Goal: Complete application form: Complete application form

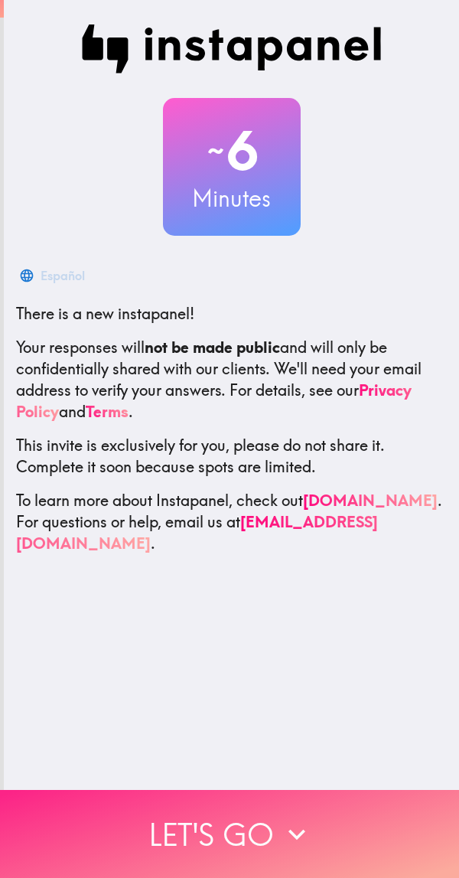
click at [283, 824] on icon "button" at bounding box center [297, 835] width 34 height 34
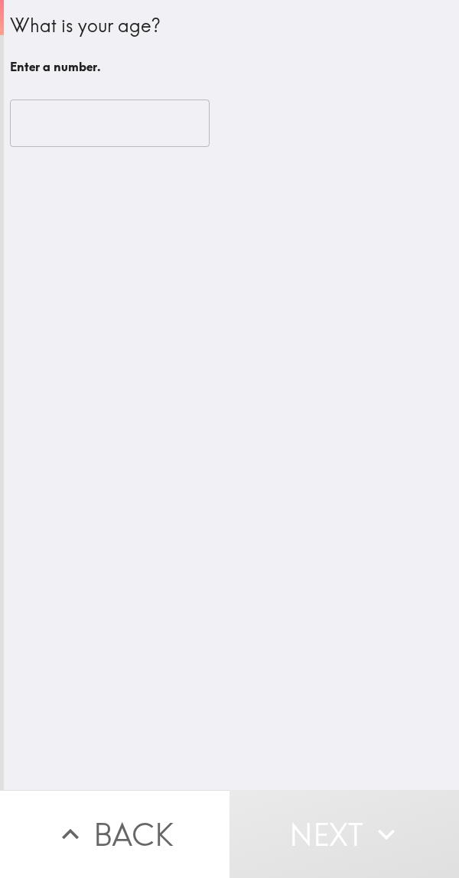
click at [140, 118] on input "number" at bounding box center [110, 123] width 200 height 47
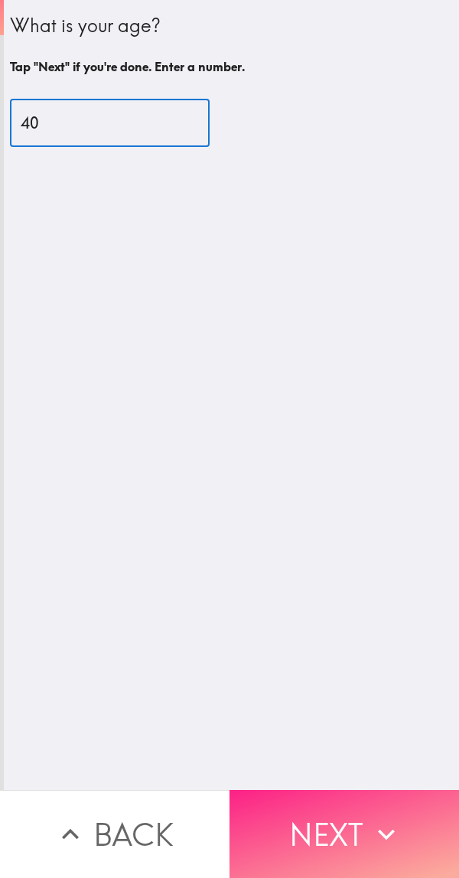
type input "40"
click at [302, 812] on button "Next" at bounding box center [345, 834] width 230 height 88
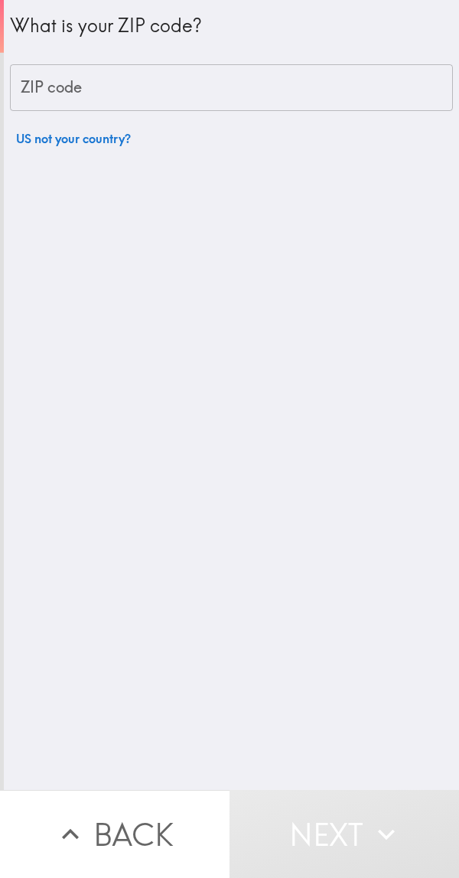
click at [137, 87] on input "ZIP code" at bounding box center [231, 87] width 443 height 47
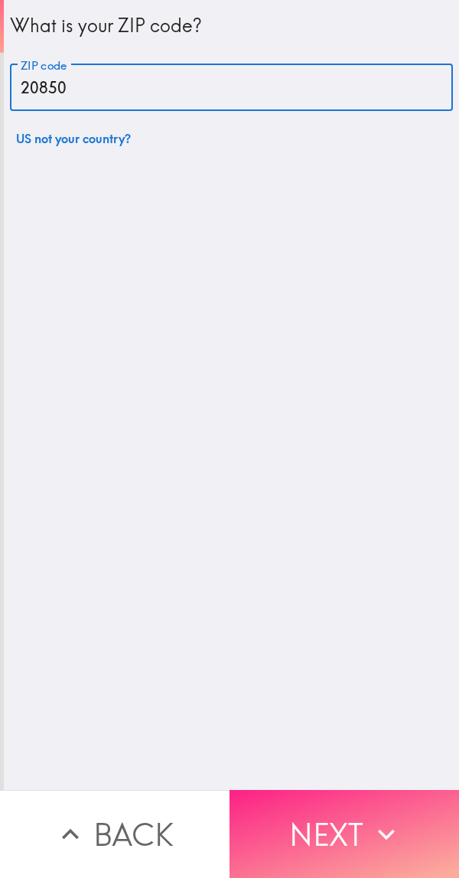
type input "20850"
click at [341, 824] on button "Next" at bounding box center [345, 834] width 230 height 88
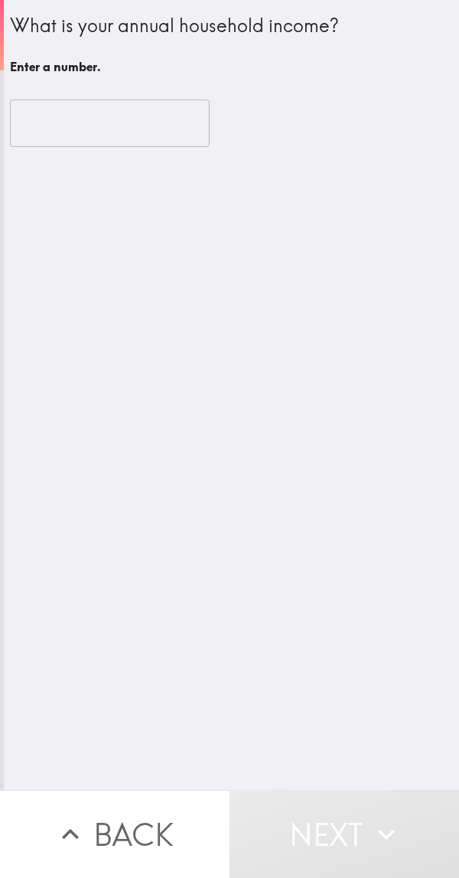
click at [126, 124] on input "number" at bounding box center [110, 123] width 200 height 47
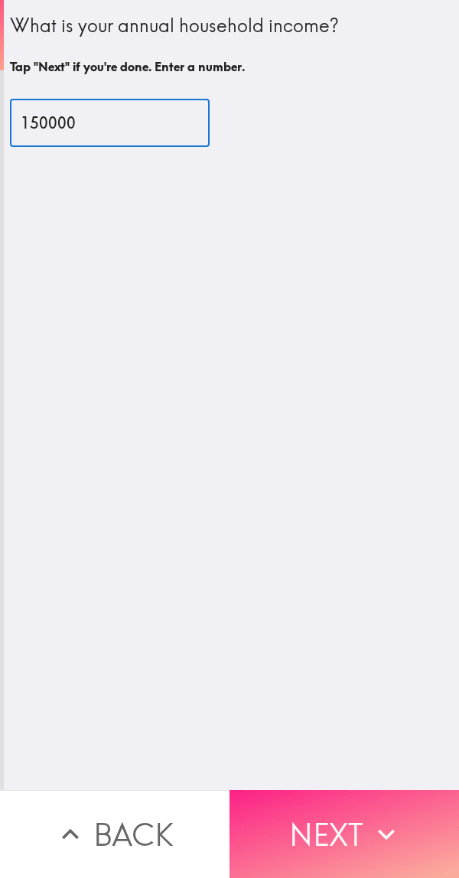
type input "150000"
click at [354, 811] on button "Next" at bounding box center [345, 834] width 230 height 88
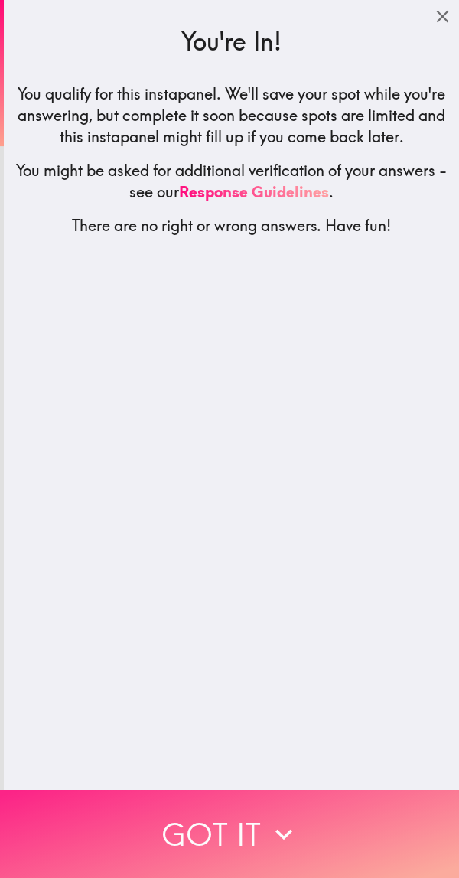
click at [332, 818] on button "Got it" at bounding box center [229, 834] width 459 height 88
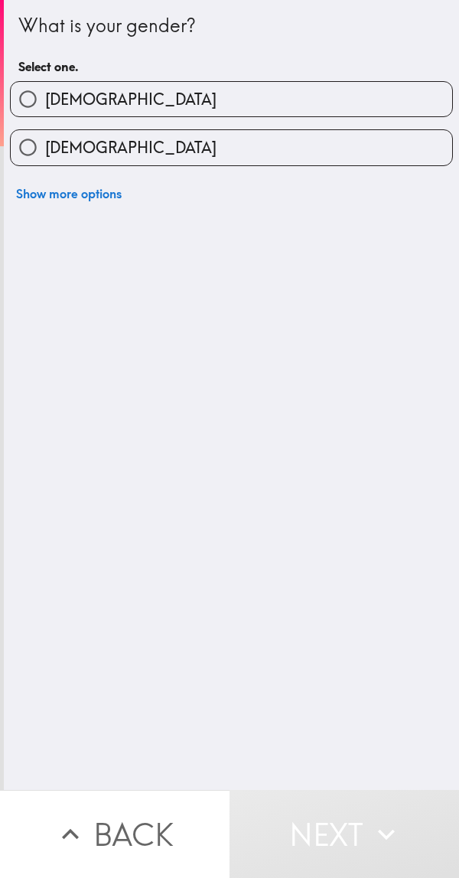
click at [263, 91] on label "[DEMOGRAPHIC_DATA]" at bounding box center [232, 99] width 442 height 34
click at [45, 91] on input "[DEMOGRAPHIC_DATA]" at bounding box center [28, 99] width 34 height 34
radio input "true"
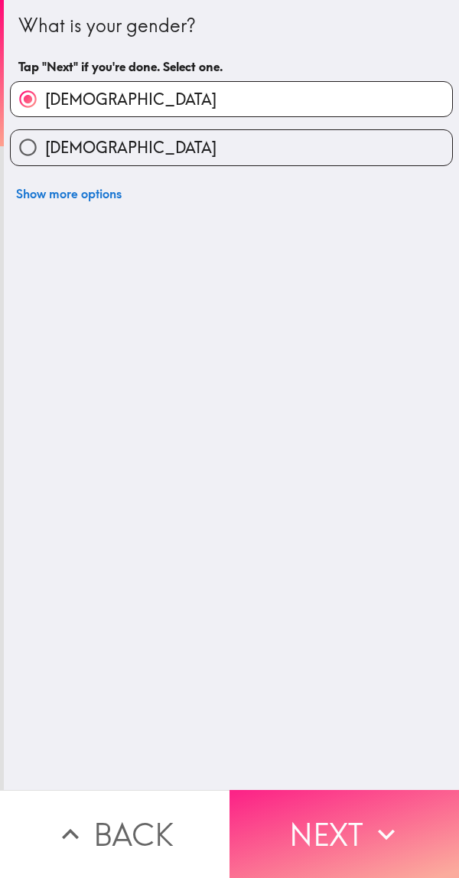
click at [353, 823] on button "Next" at bounding box center [345, 834] width 230 height 88
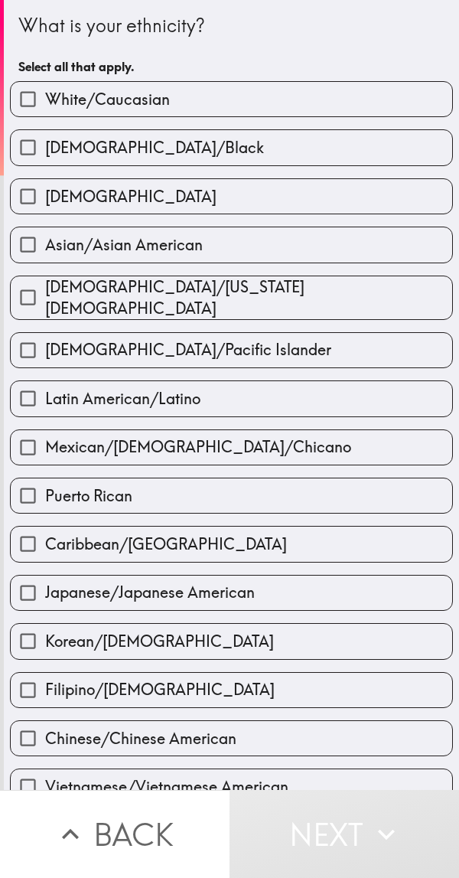
click at [315, 92] on label "White/Caucasian" at bounding box center [232, 99] width 442 height 34
click at [45, 92] on input "White/Caucasian" at bounding box center [28, 99] width 34 height 34
checkbox input "true"
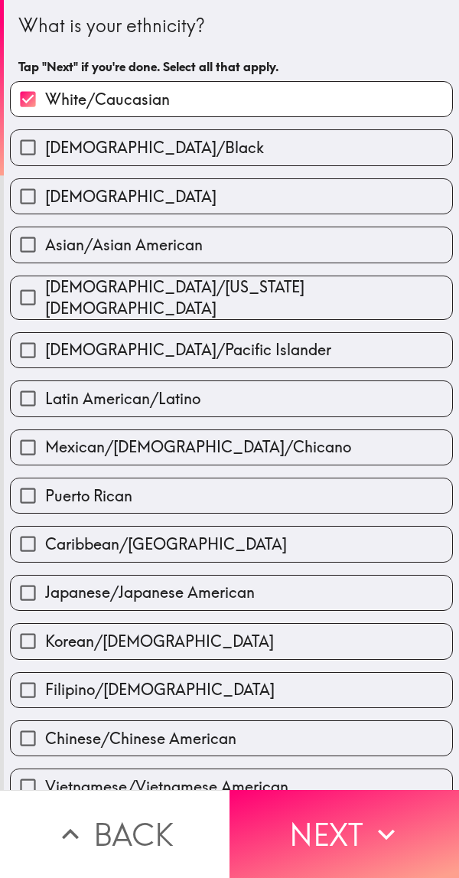
scroll to position [201, 0]
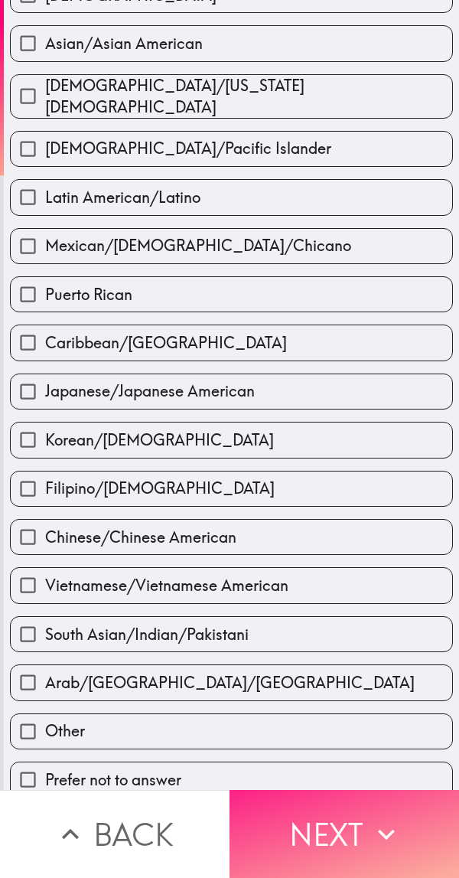
click at [358, 834] on button "Next" at bounding box center [345, 834] width 230 height 88
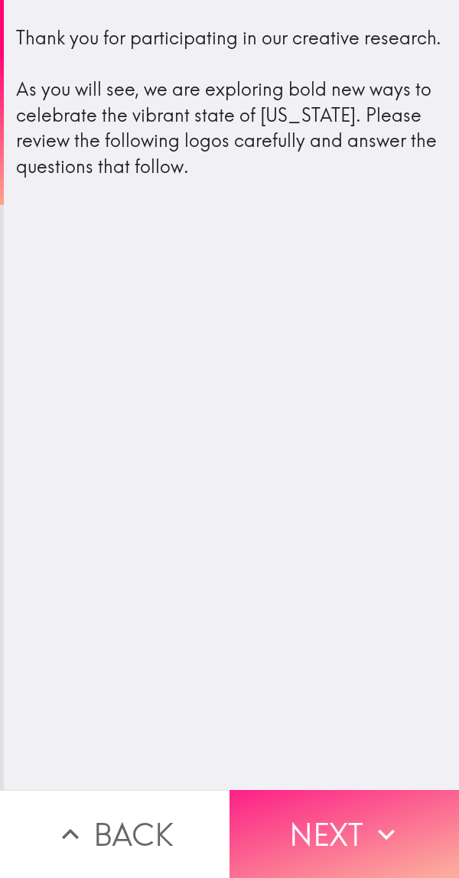
click at [368, 832] on button "Next" at bounding box center [345, 834] width 230 height 88
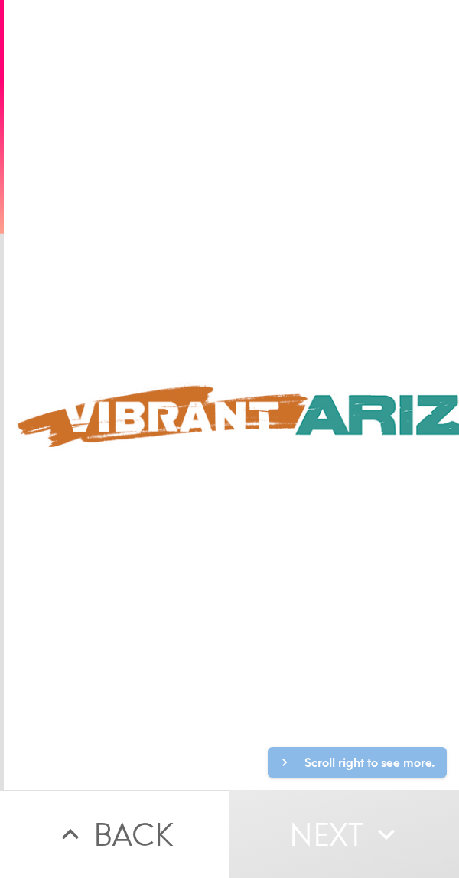
scroll to position [0, 680]
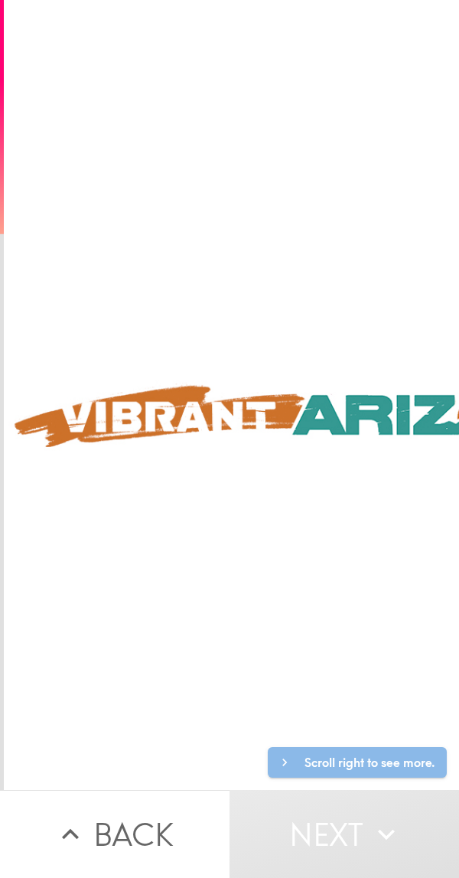
click at [294, 414] on div at bounding box center [26, 395] width 1405 height 790
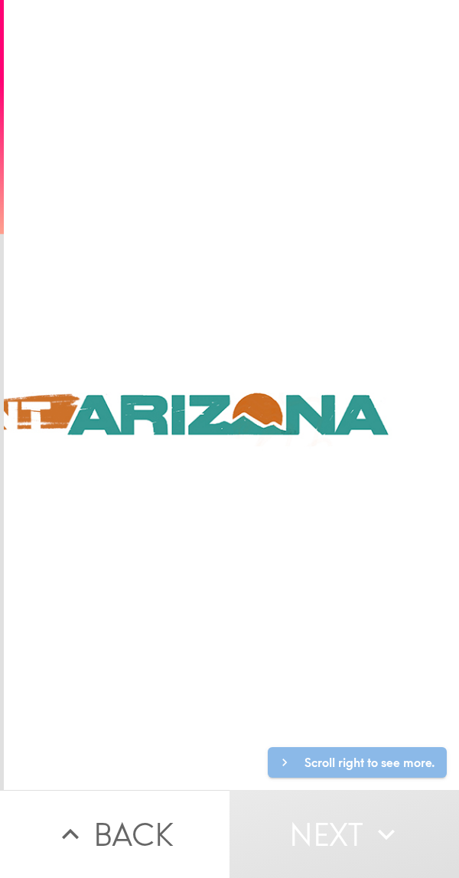
scroll to position [0, 949]
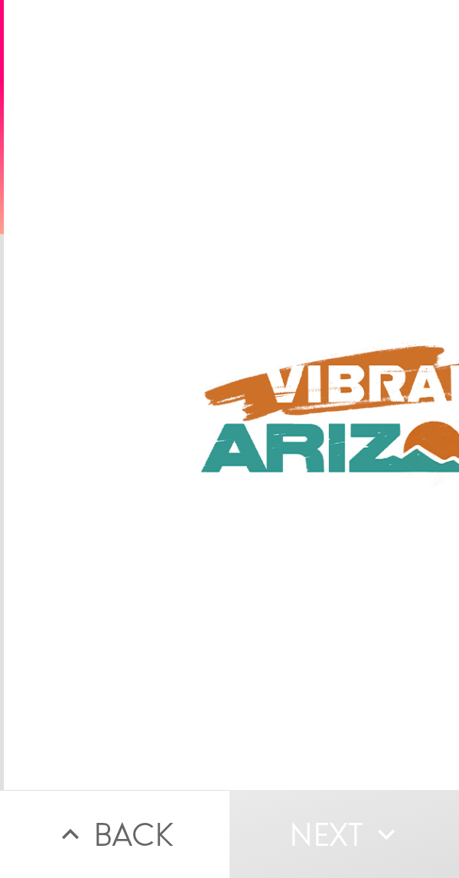
scroll to position [0, 0]
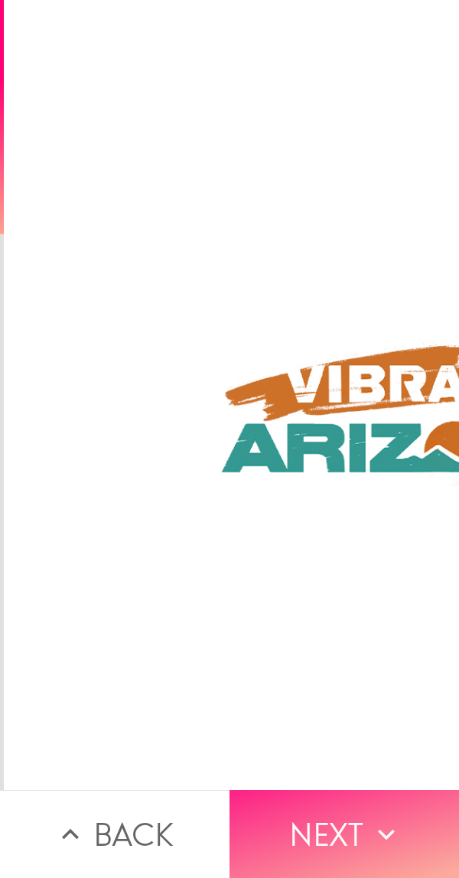
click at [376, 821] on icon "button" at bounding box center [387, 835] width 34 height 34
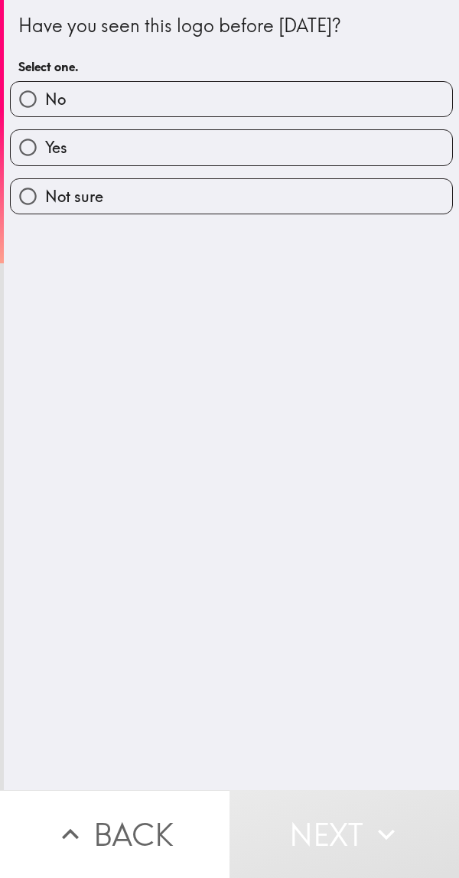
click at [334, 93] on label "No" at bounding box center [232, 99] width 442 height 34
click at [45, 93] on input "No" at bounding box center [28, 99] width 34 height 34
radio input "true"
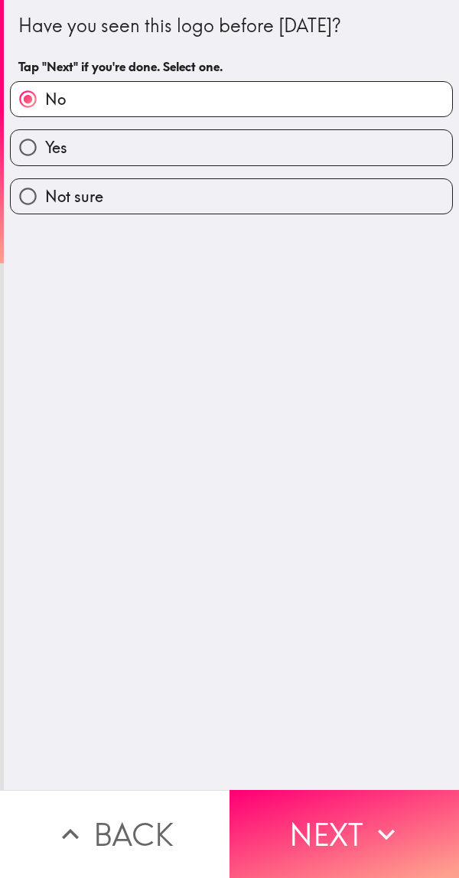
click at [289, 145] on label "Yes" at bounding box center [232, 147] width 442 height 34
click at [45, 145] on input "Yes" at bounding box center [28, 147] width 34 height 34
radio input "true"
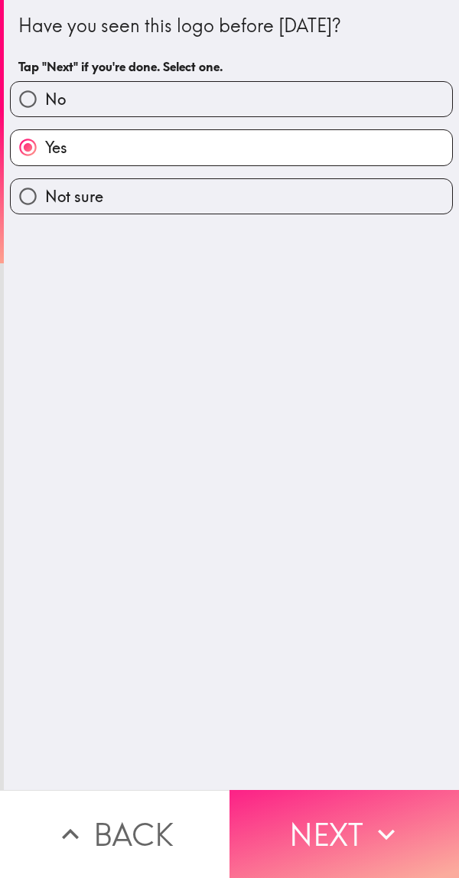
click at [363, 823] on button "Next" at bounding box center [345, 834] width 230 height 88
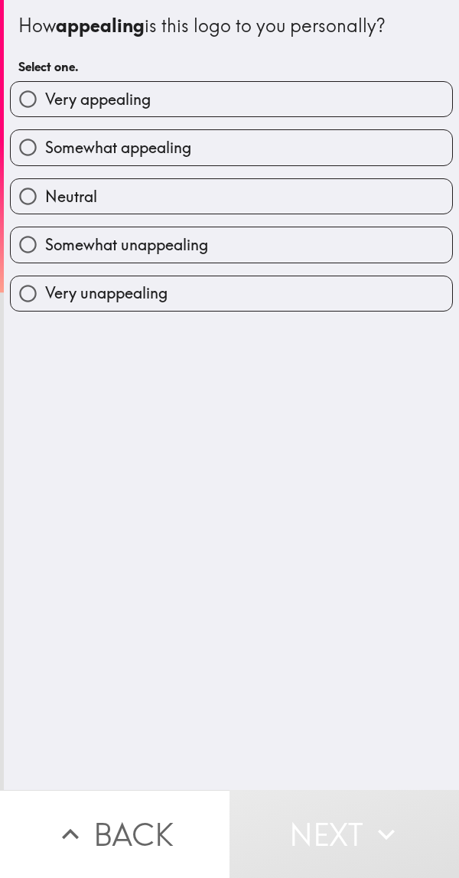
click at [109, 103] on span "Very appealing" at bounding box center [98, 99] width 106 height 21
click at [45, 103] on input "Very appealing" at bounding box center [28, 99] width 34 height 34
radio input "true"
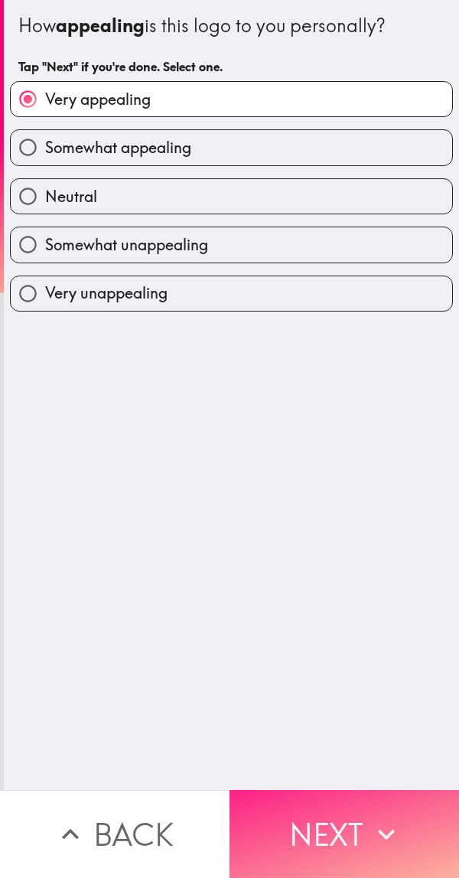
click at [348, 835] on button "Next" at bounding box center [345, 834] width 230 height 88
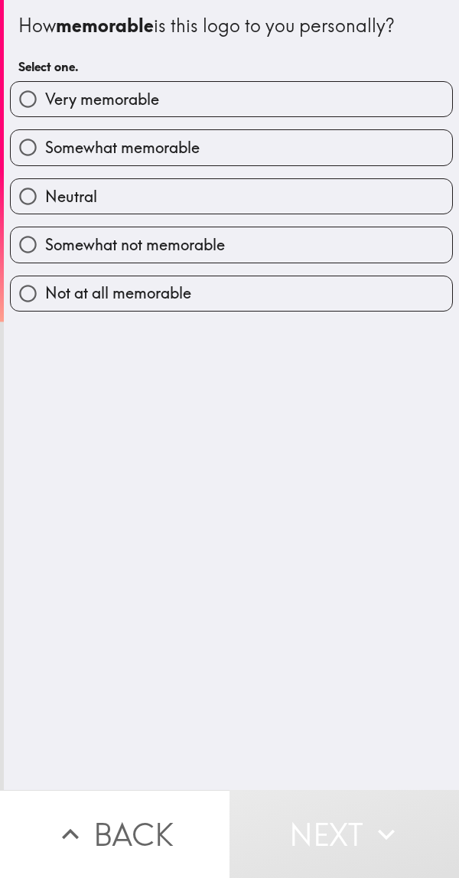
click at [297, 80] on div "Very memorable" at bounding box center [225, 93] width 455 height 48
click at [355, 109] on label "Very memorable" at bounding box center [232, 99] width 442 height 34
click at [45, 109] on input "Very memorable" at bounding box center [28, 99] width 34 height 34
radio input "true"
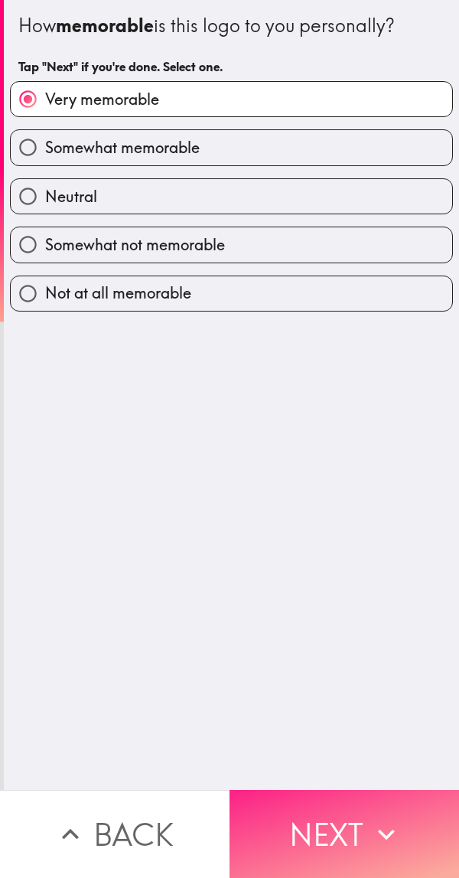
click at [347, 827] on button "Next" at bounding box center [345, 834] width 230 height 88
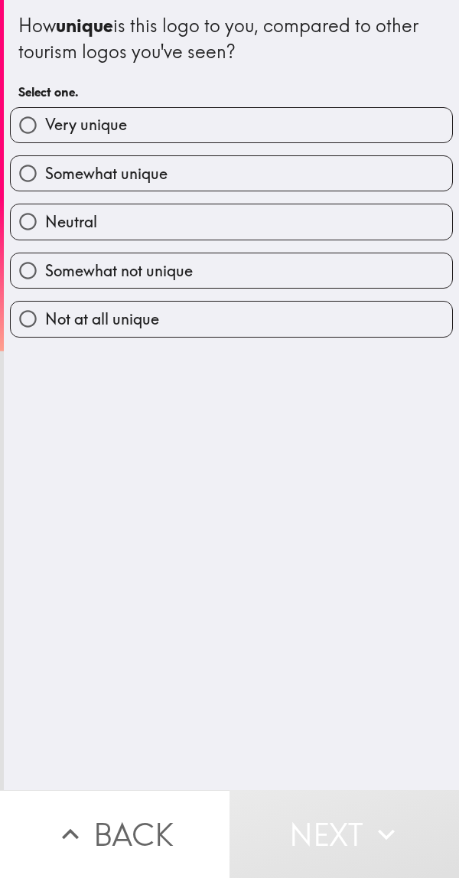
click at [287, 184] on label "Somewhat unique" at bounding box center [232, 173] width 442 height 34
click at [45, 184] on input "Somewhat unique" at bounding box center [28, 173] width 34 height 34
radio input "true"
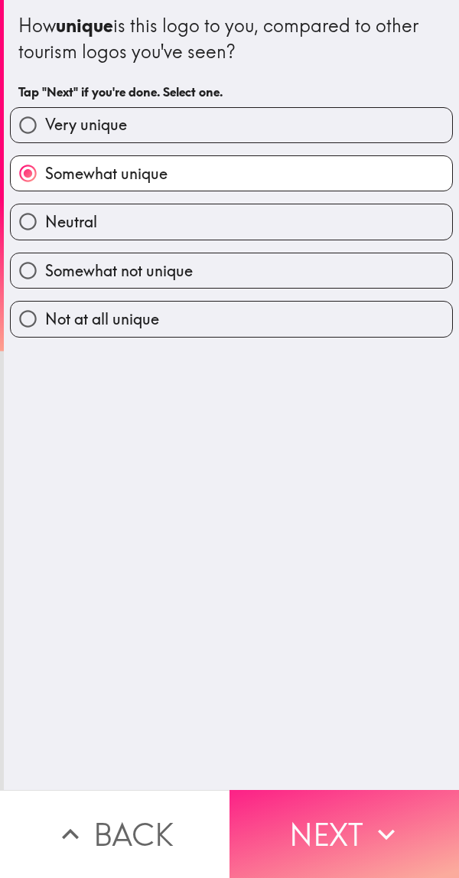
click at [328, 827] on button "Next" at bounding box center [345, 834] width 230 height 88
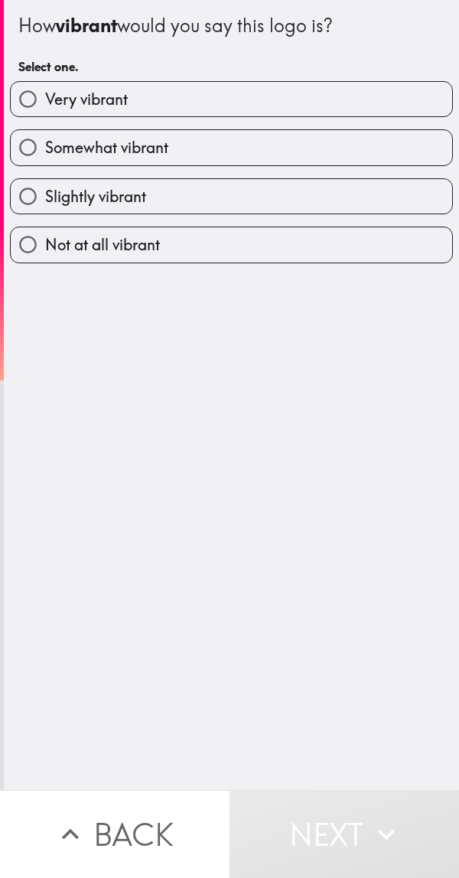
click at [308, 100] on label "Very vibrant" at bounding box center [232, 99] width 442 height 34
click at [45, 100] on input "Very vibrant" at bounding box center [28, 99] width 34 height 34
radio input "true"
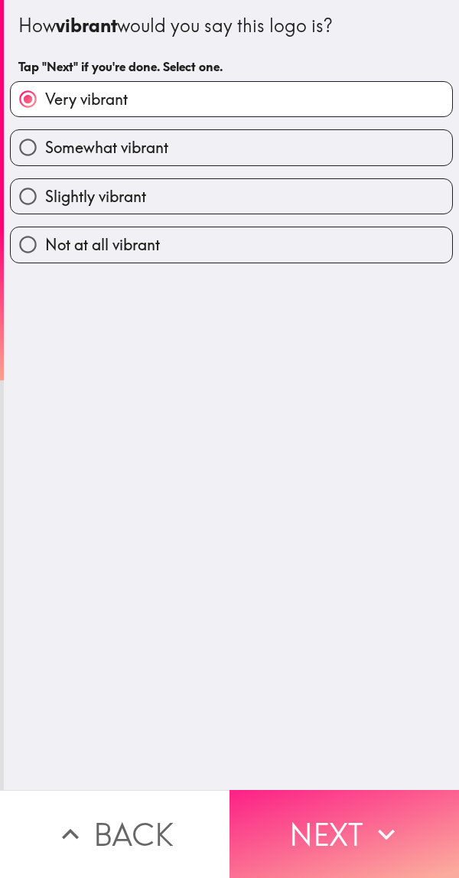
click at [357, 819] on button "Next" at bounding box center [345, 834] width 230 height 88
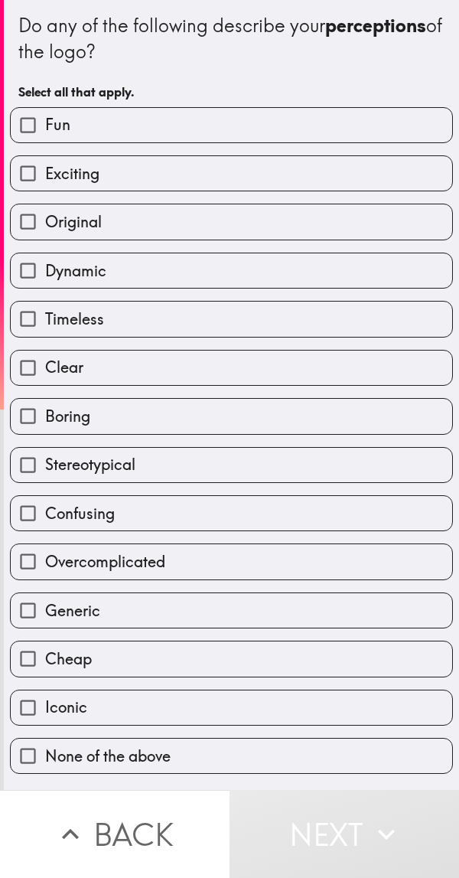
click at [268, 128] on label "Fun" at bounding box center [232, 125] width 442 height 34
click at [45, 128] on input "Fun" at bounding box center [28, 125] width 34 height 34
checkbox input "true"
click at [254, 255] on label "Dynamic" at bounding box center [232, 270] width 442 height 34
click at [45, 255] on input "Dynamic" at bounding box center [28, 270] width 34 height 34
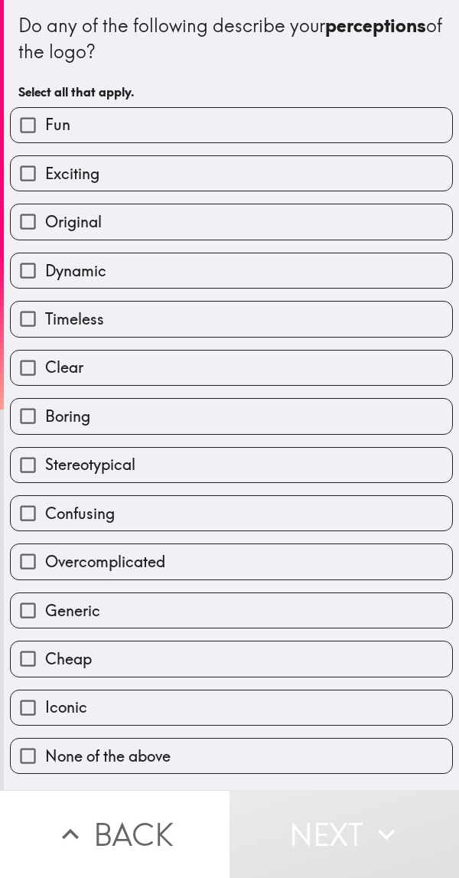
checkbox input "true"
click at [256, 318] on label "Timeless" at bounding box center [232, 319] width 442 height 34
click at [45, 318] on input "Timeless" at bounding box center [28, 319] width 34 height 34
checkbox input "true"
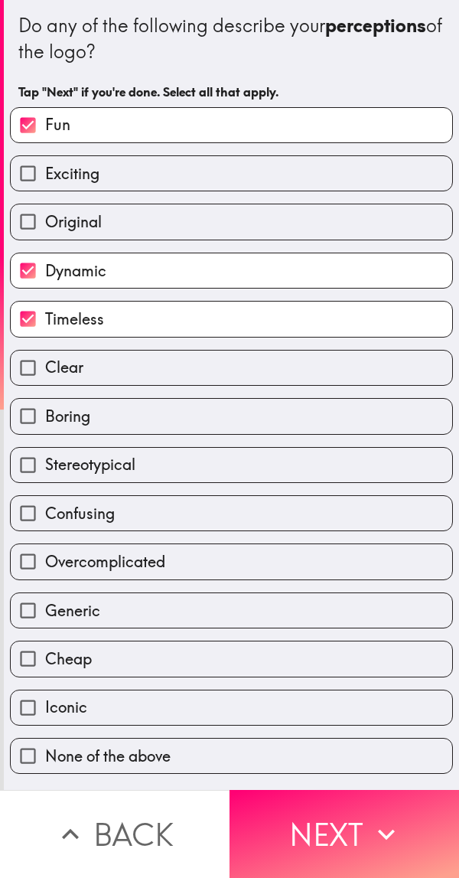
click at [250, 423] on label "Boring" at bounding box center [232, 416] width 442 height 34
click at [45, 423] on input "Boring" at bounding box center [28, 416] width 34 height 34
checkbox input "true"
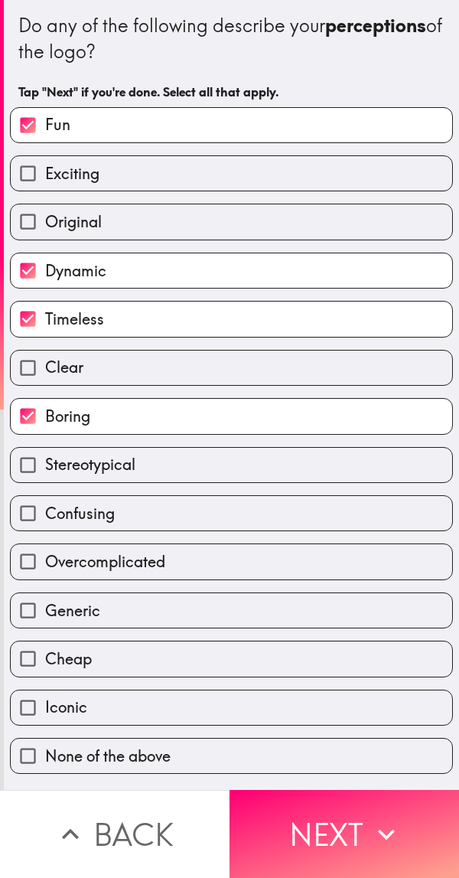
click at [229, 558] on label "Overcomplicated" at bounding box center [232, 561] width 442 height 34
click at [45, 558] on input "Overcomplicated" at bounding box center [28, 561] width 34 height 34
checkbox input "true"
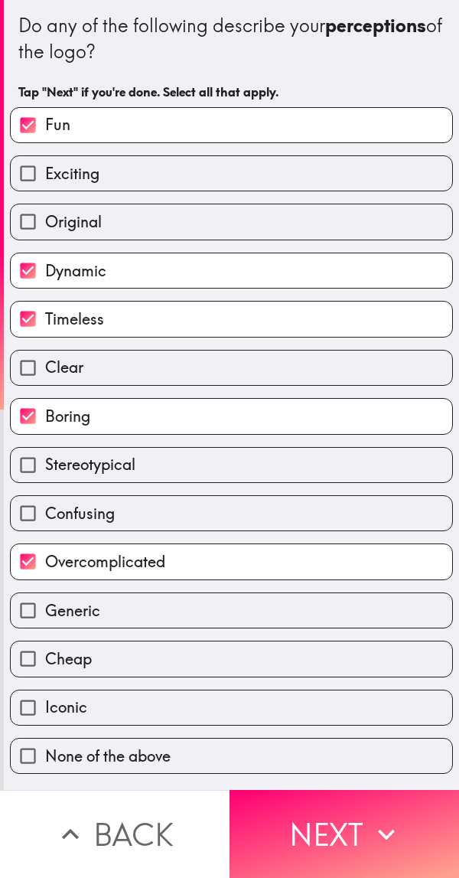
click at [230, 616] on label "Generic" at bounding box center [232, 610] width 442 height 34
click at [45, 616] on input "Generic" at bounding box center [28, 610] width 34 height 34
checkbox input "true"
click at [221, 677] on div "Cheap" at bounding box center [231, 659] width 443 height 36
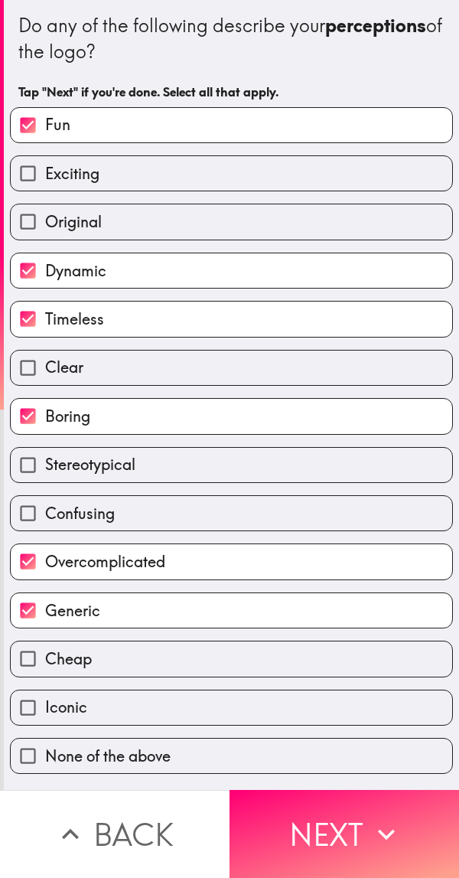
click at [307, 201] on div "Original" at bounding box center [225, 215] width 455 height 48
click at [327, 153] on div "Exciting" at bounding box center [225, 167] width 455 height 48
click at [216, 221] on label "Original" at bounding box center [232, 221] width 442 height 34
click at [45, 221] on input "Original" at bounding box center [28, 221] width 34 height 34
checkbox input "true"
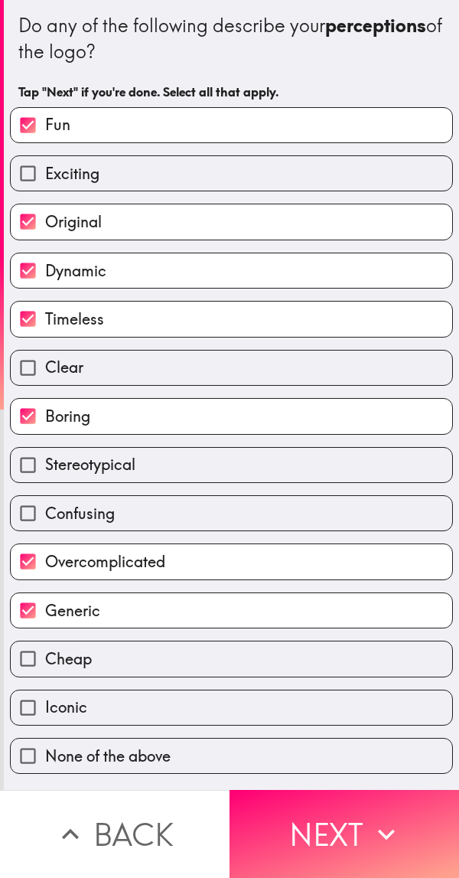
click at [239, 168] on label "Exciting" at bounding box center [232, 173] width 442 height 34
click at [45, 168] on input "Exciting" at bounding box center [28, 173] width 34 height 34
checkbox input "true"
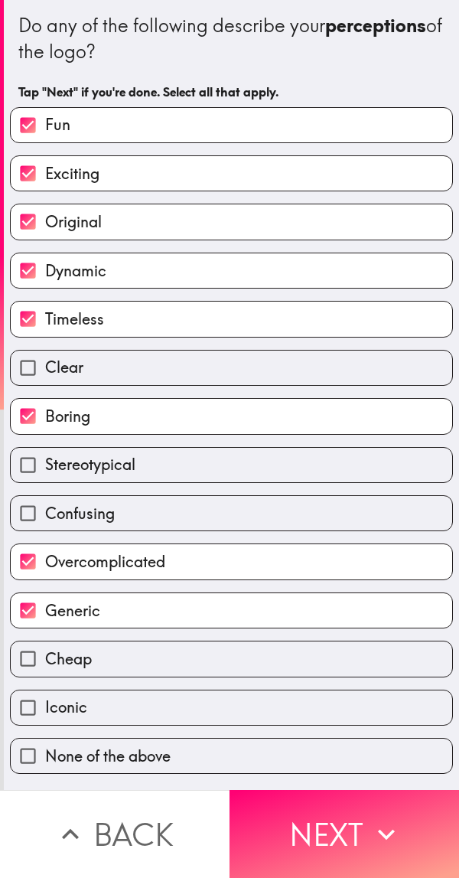
click at [213, 658] on label "Cheap" at bounding box center [232, 659] width 442 height 34
click at [45, 658] on input "Cheap" at bounding box center [28, 659] width 34 height 34
checkbox input "true"
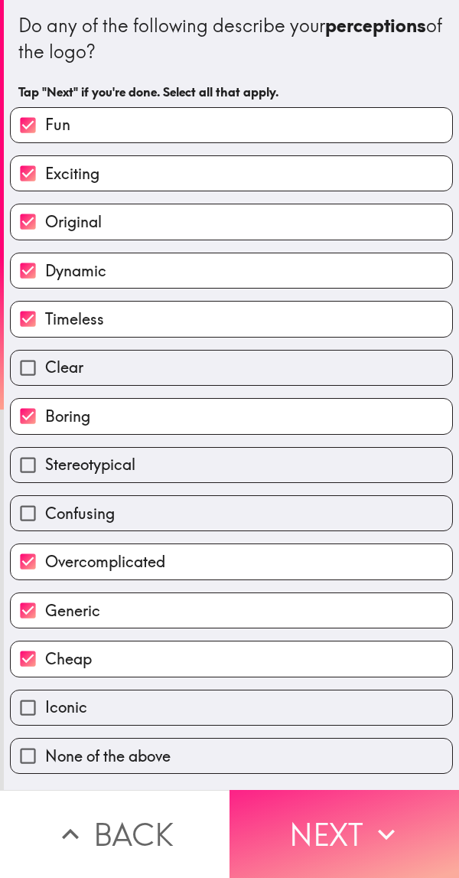
click at [356, 838] on button "Next" at bounding box center [345, 834] width 230 height 88
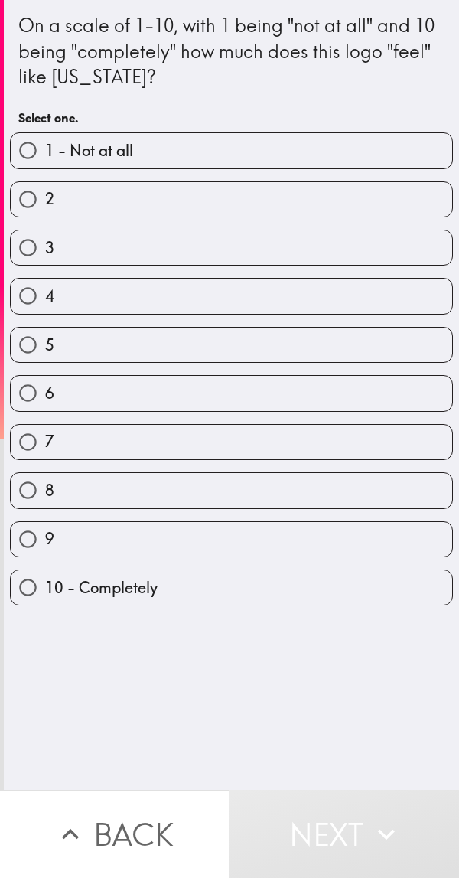
click at [227, 502] on label "8" at bounding box center [232, 490] width 442 height 34
click at [45, 502] on input "8" at bounding box center [28, 490] width 34 height 34
radio input "true"
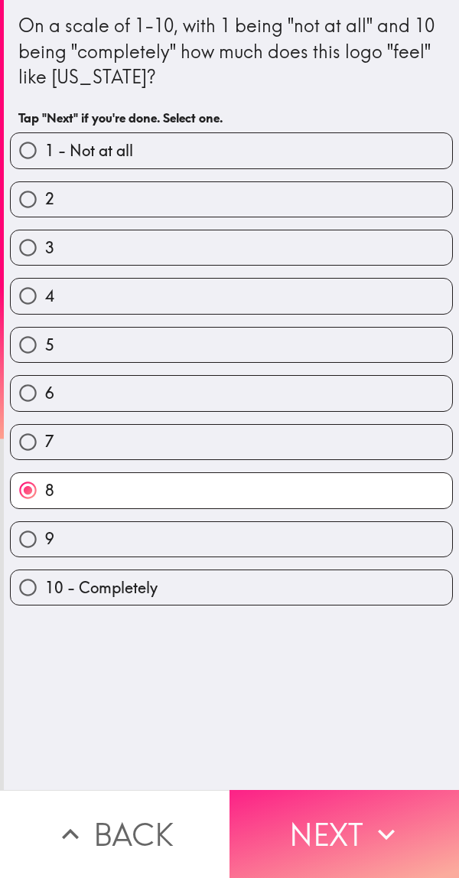
click at [333, 801] on button "Next" at bounding box center [345, 834] width 230 height 88
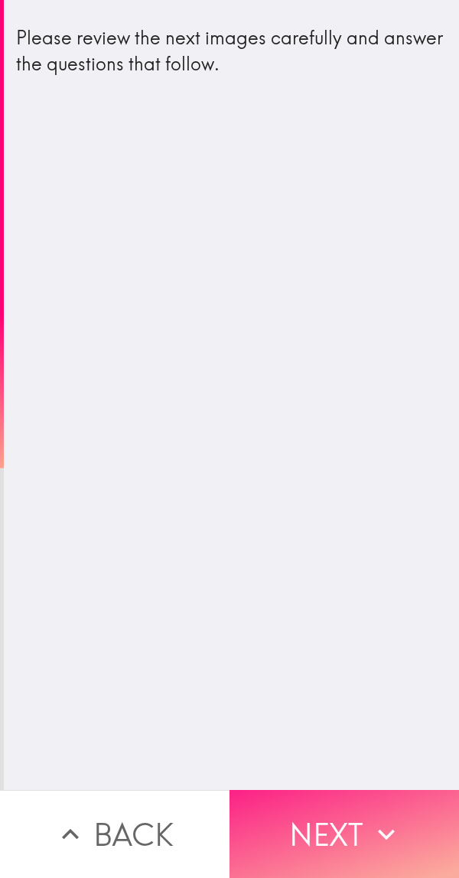
click at [332, 811] on button "Next" at bounding box center [345, 834] width 230 height 88
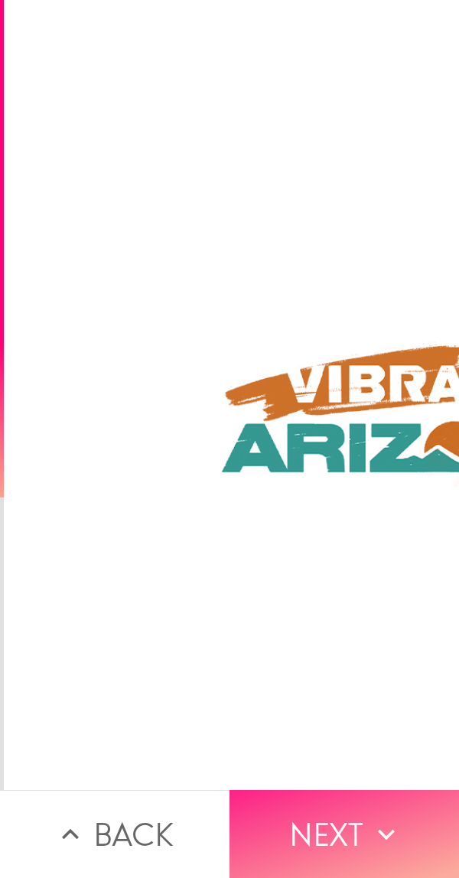
click at [324, 844] on button "Next" at bounding box center [345, 834] width 230 height 88
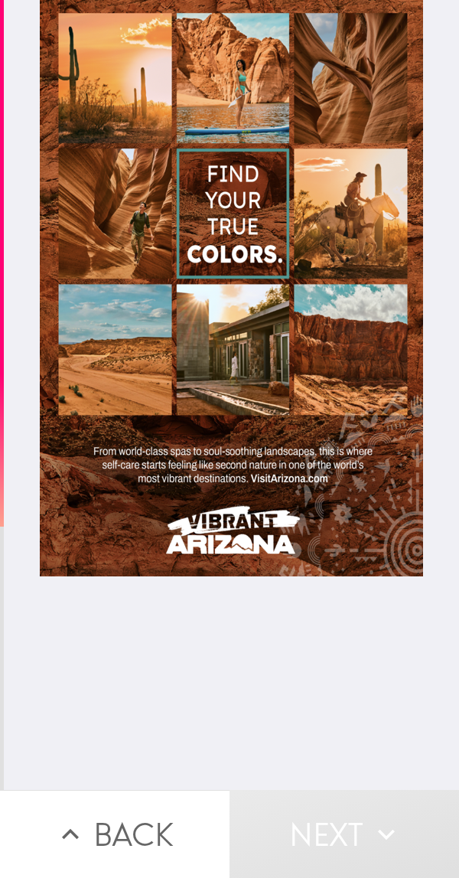
click at [331, 217] on div at bounding box center [232, 288] width 384 height 576
click at [332, 469] on div at bounding box center [232, 288] width 384 height 576
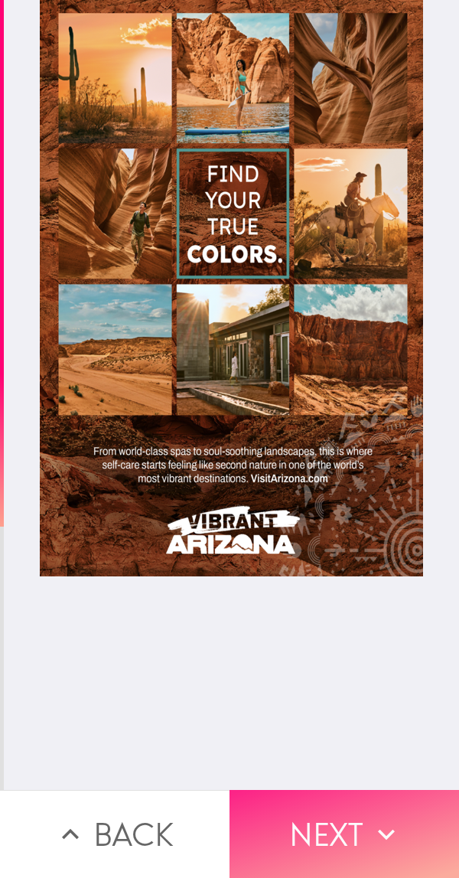
click at [357, 814] on button "Next" at bounding box center [345, 834] width 230 height 88
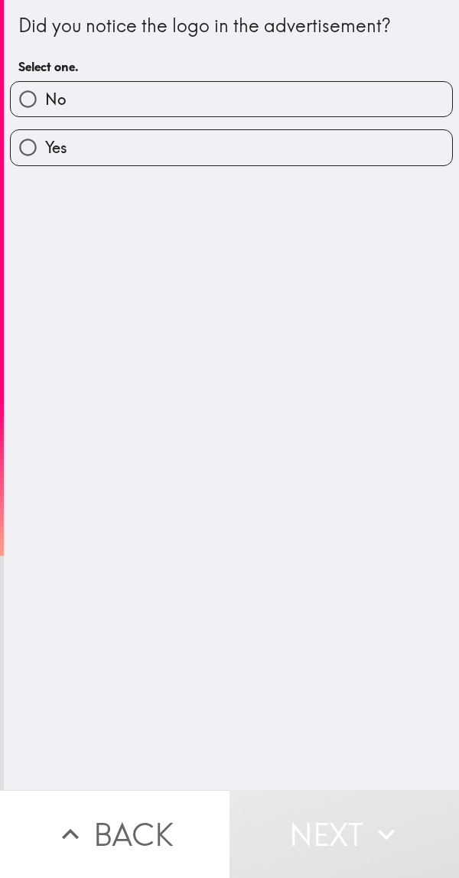
click at [317, 138] on label "Yes" at bounding box center [232, 147] width 442 height 34
click at [45, 138] on input "Yes" at bounding box center [28, 147] width 34 height 34
radio input "true"
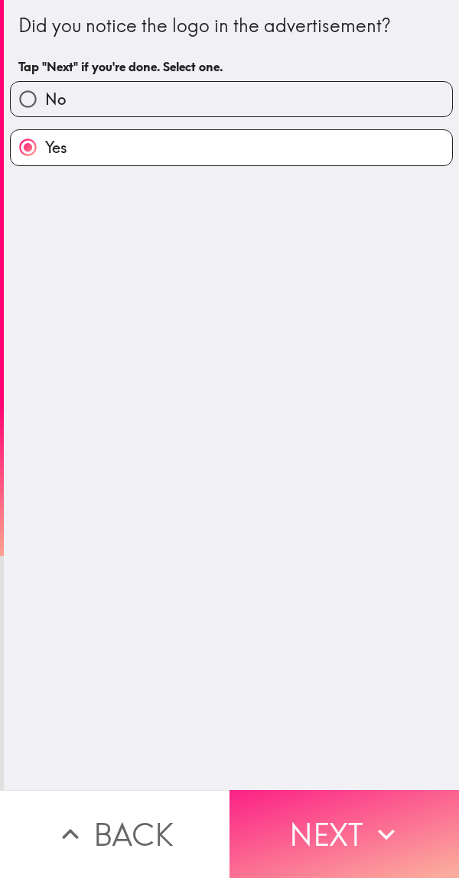
click at [334, 834] on button "Next" at bounding box center [345, 834] width 230 height 88
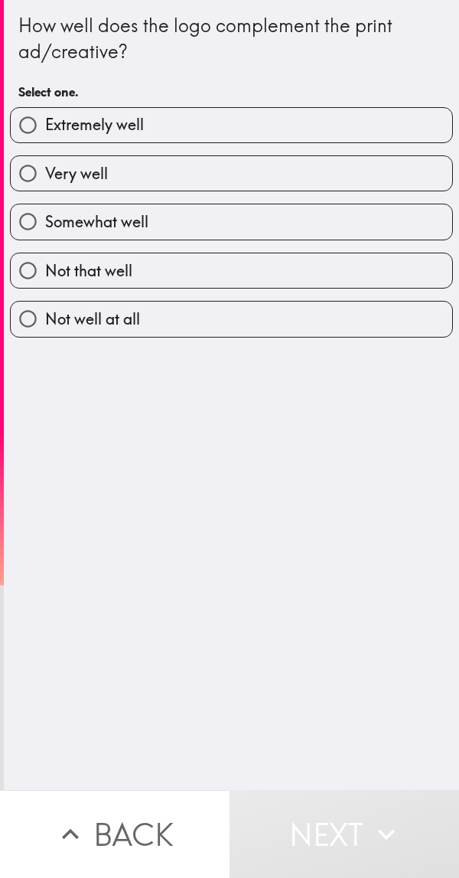
click at [308, 109] on label "Extremely well" at bounding box center [232, 125] width 442 height 34
click at [45, 109] on input "Extremely well" at bounding box center [28, 125] width 34 height 34
radio input "true"
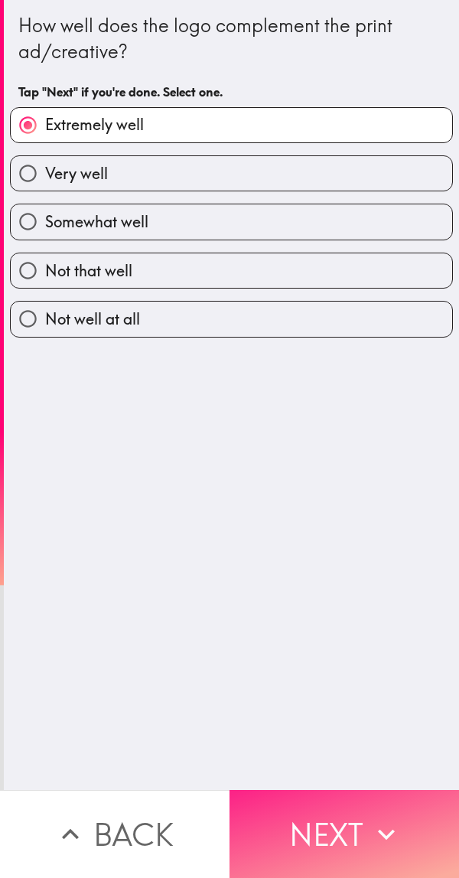
click at [348, 823] on button "Next" at bounding box center [345, 834] width 230 height 88
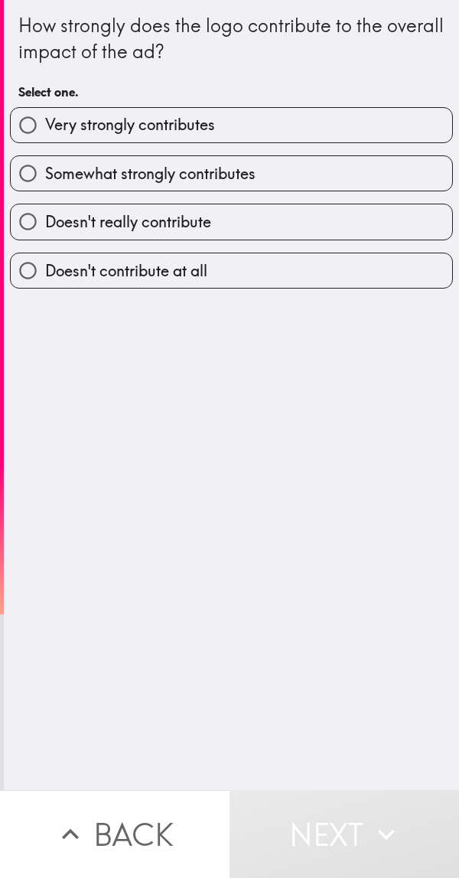
click at [355, 115] on label "Very strongly contributes" at bounding box center [232, 125] width 442 height 34
click at [45, 115] on input "Very strongly contributes" at bounding box center [28, 125] width 34 height 34
radio input "true"
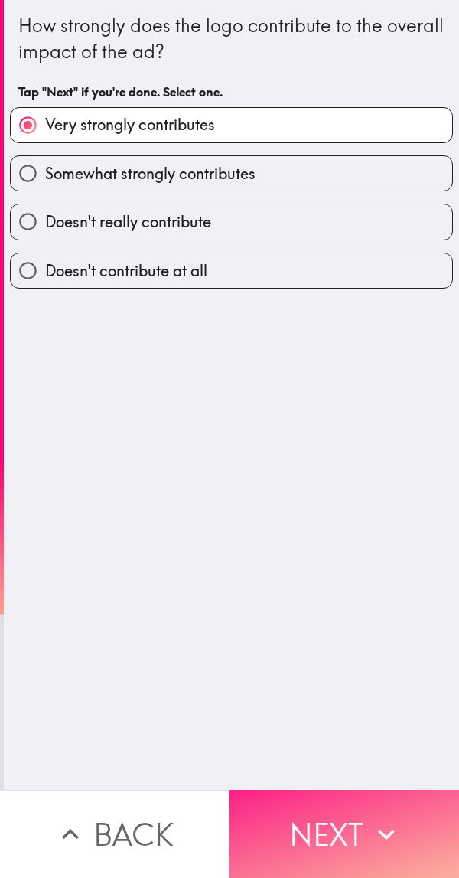
click at [315, 808] on button "Next" at bounding box center [345, 834] width 230 height 88
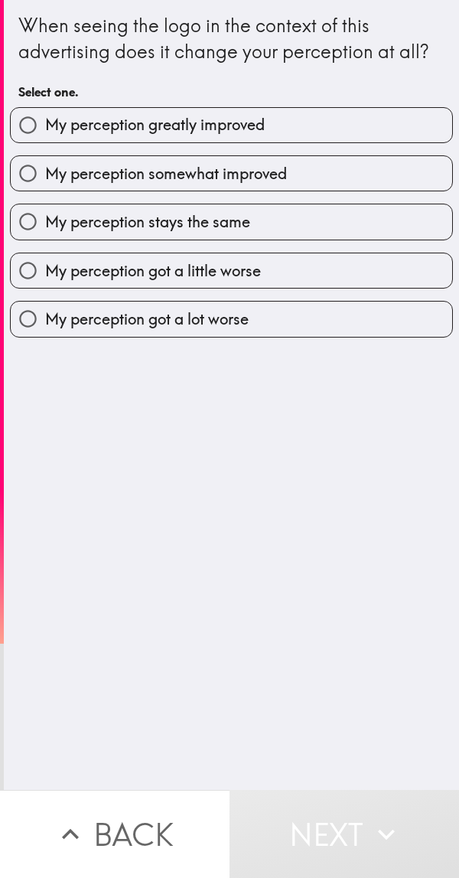
click at [331, 142] on label "My perception greatly improved" at bounding box center [232, 125] width 442 height 34
click at [45, 142] on input "My perception greatly improved" at bounding box center [28, 125] width 34 height 34
radio input "true"
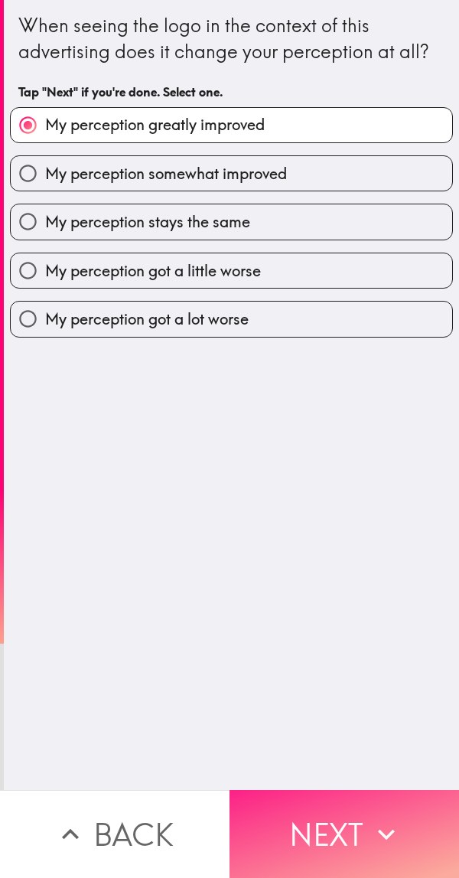
click at [322, 809] on button "Next" at bounding box center [345, 834] width 230 height 88
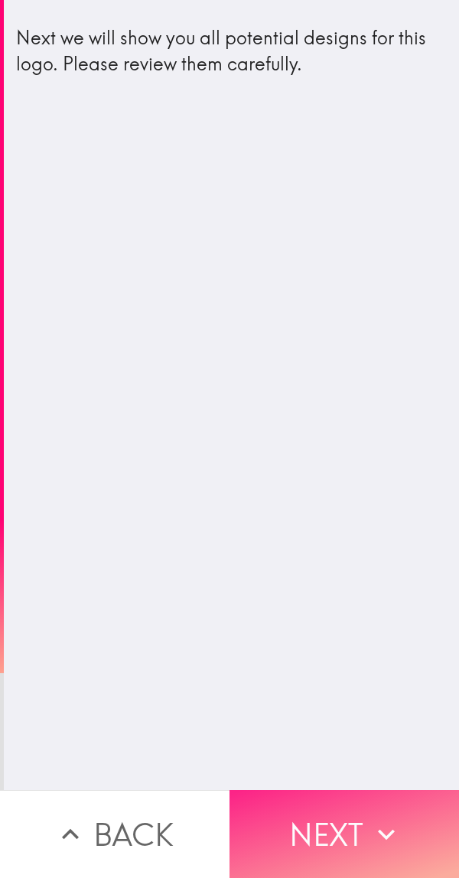
click at [371, 799] on button "Next" at bounding box center [345, 834] width 230 height 88
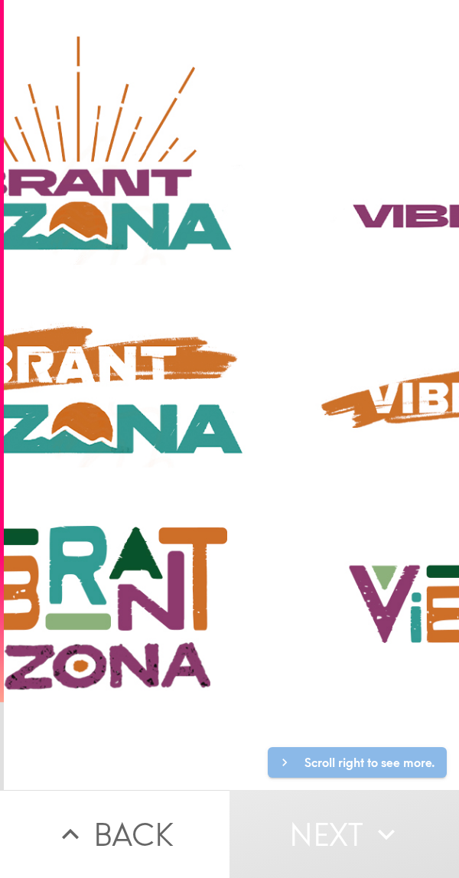
click at [403, 397] on div at bounding box center [333, 395] width 1405 height 790
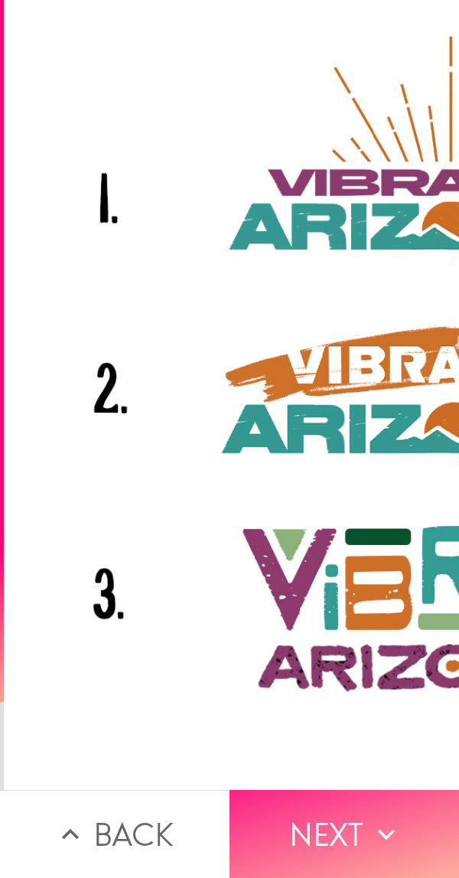
click at [348, 824] on button "Next" at bounding box center [345, 834] width 230 height 88
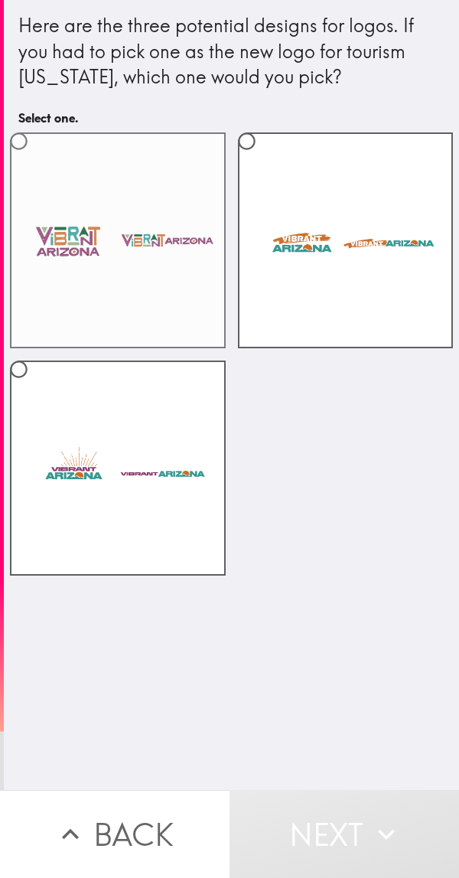
click at [126, 230] on label at bounding box center [118, 240] width 216 height 216
click at [36, 158] on input "radio" at bounding box center [19, 141] width 34 height 34
radio input "true"
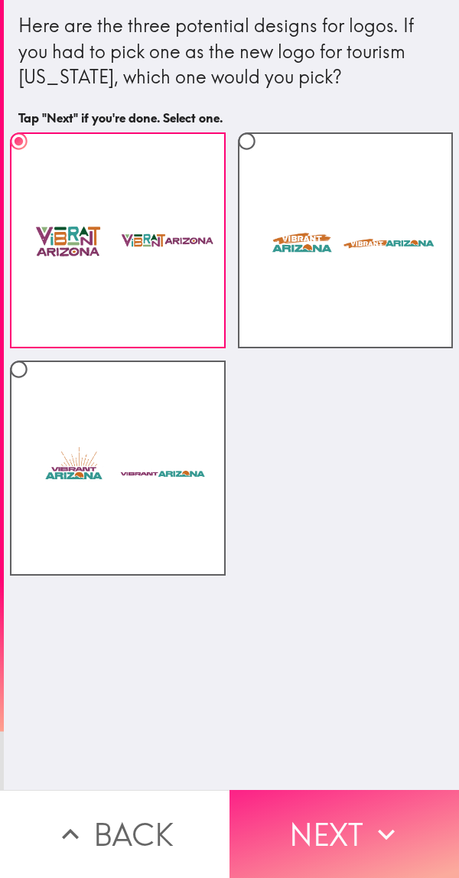
click at [365, 835] on button "Next" at bounding box center [345, 834] width 230 height 88
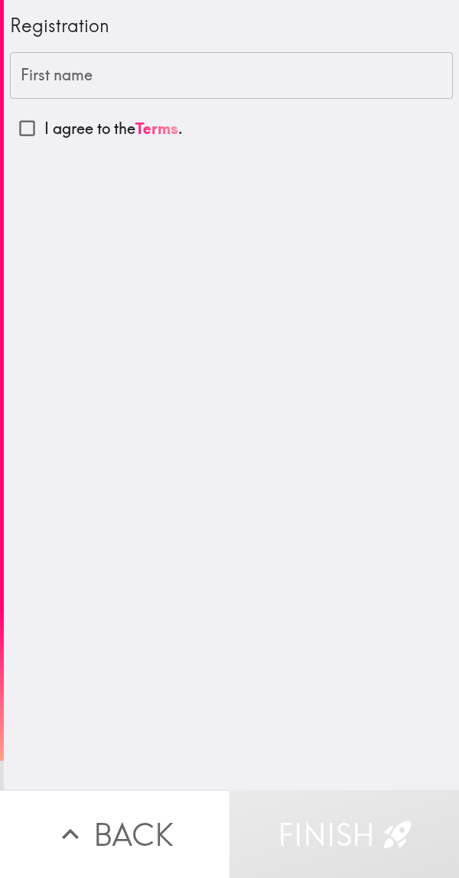
click at [270, 81] on input "First name" at bounding box center [231, 75] width 443 height 47
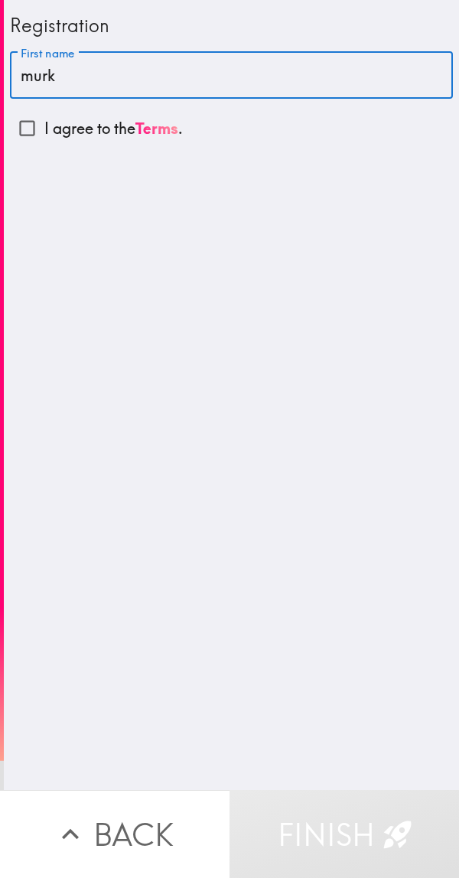
click at [201, 63] on input "murk" at bounding box center [231, 75] width 443 height 47
type input "[PERSON_NAME]"
click at [43, 142] on input "I agree to the Terms ." at bounding box center [27, 128] width 34 height 34
checkbox input "true"
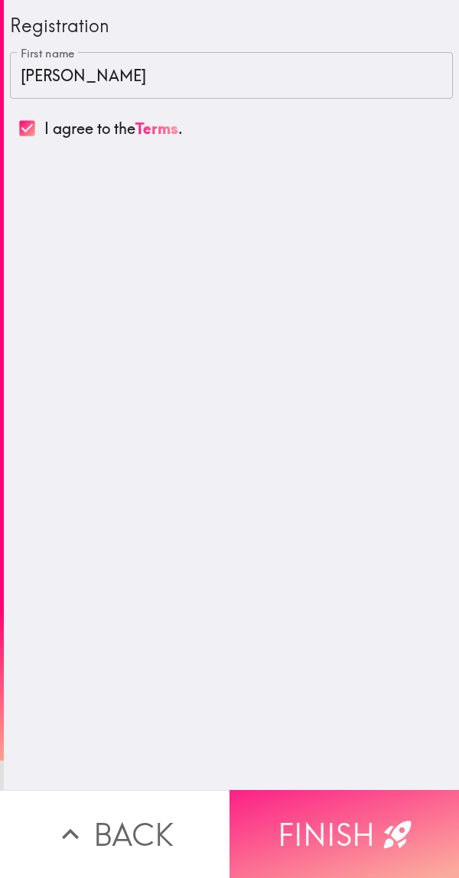
click at [348, 812] on button "Finish" at bounding box center [345, 834] width 230 height 88
